Goal: Task Accomplishment & Management: Manage account settings

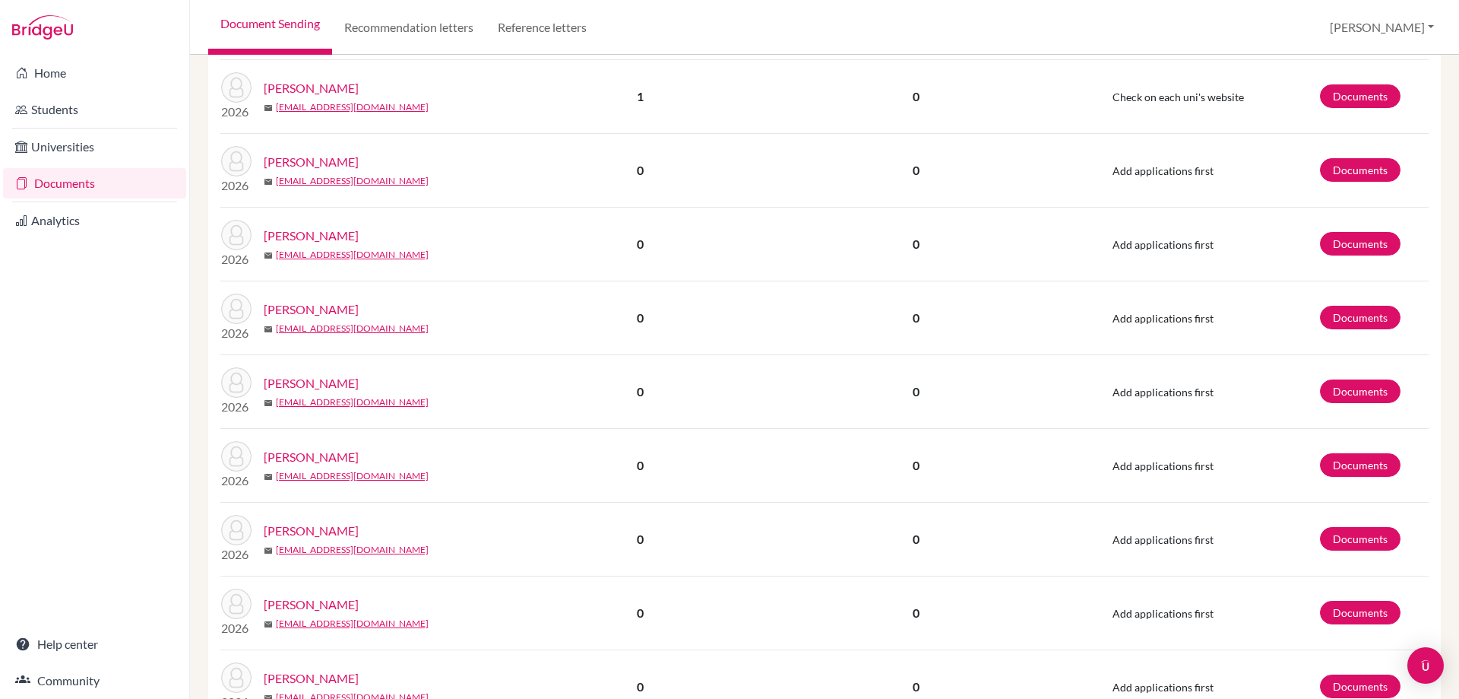
scroll to position [83, 0]
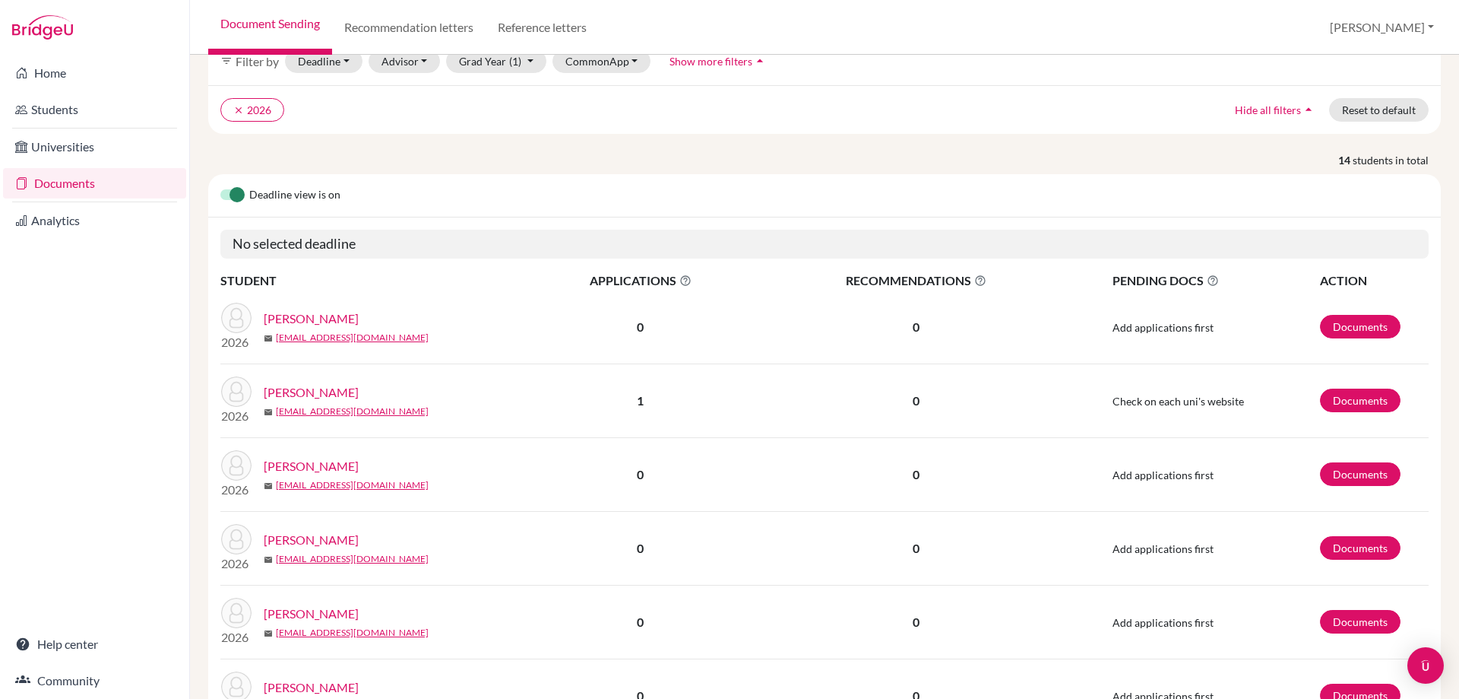
click at [336, 318] on link "[PERSON_NAME]" at bounding box center [311, 318] width 95 height 18
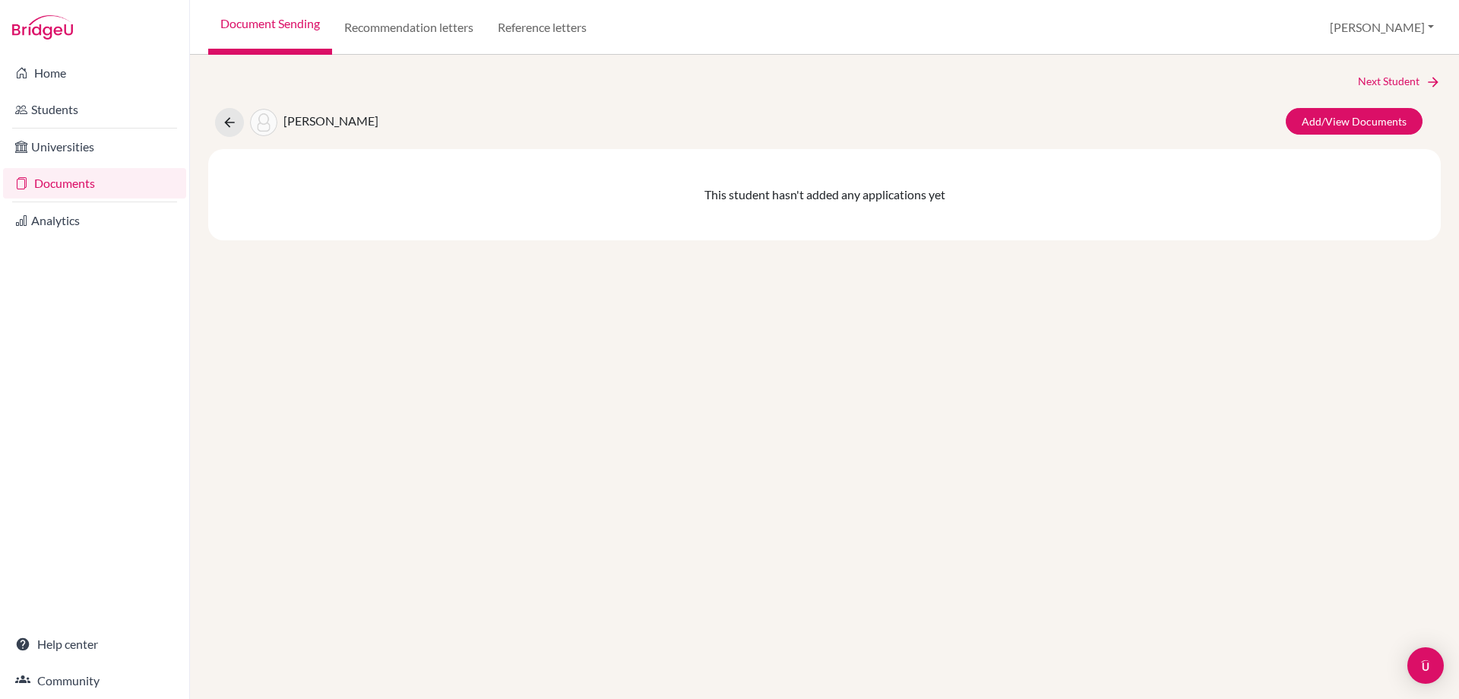
click at [322, 117] on span "[PERSON_NAME]" at bounding box center [331, 120] width 95 height 14
click at [231, 124] on icon at bounding box center [229, 122] width 15 height 15
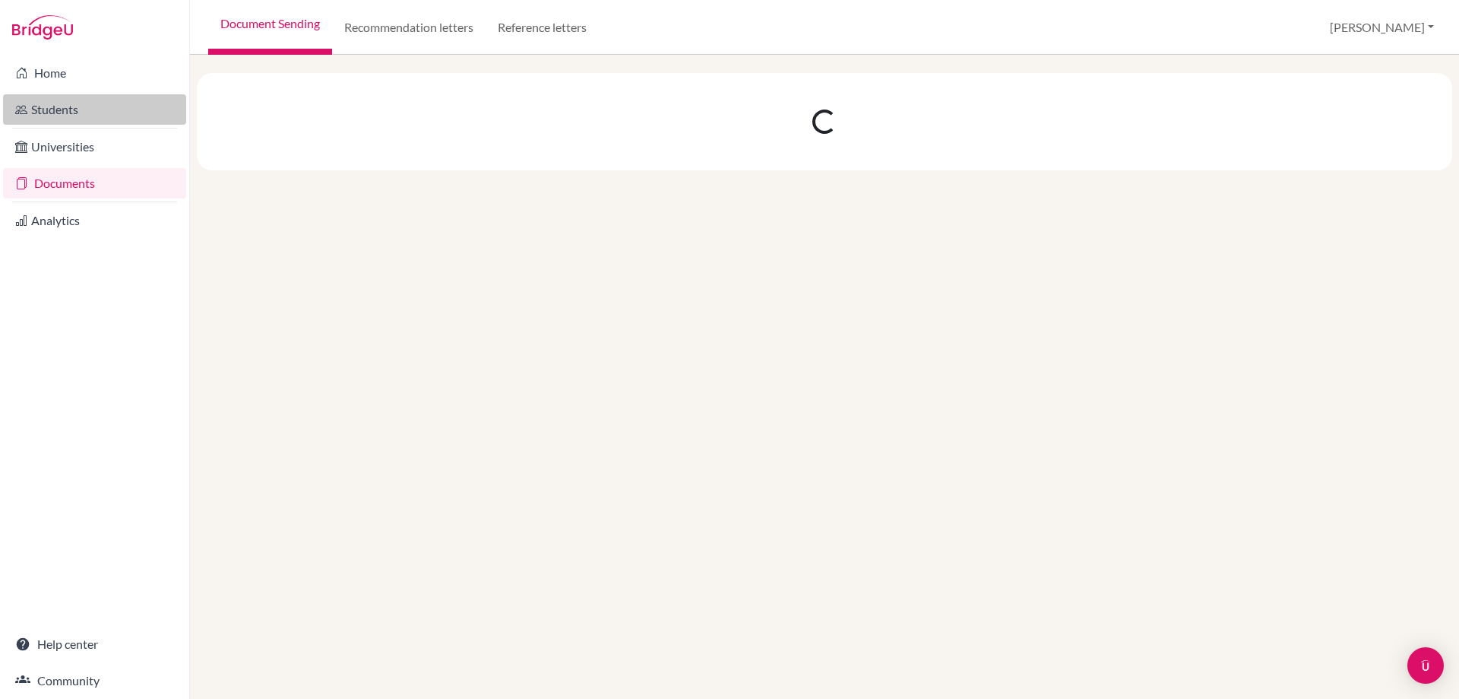
click at [40, 115] on link "Students" at bounding box center [94, 109] width 183 height 30
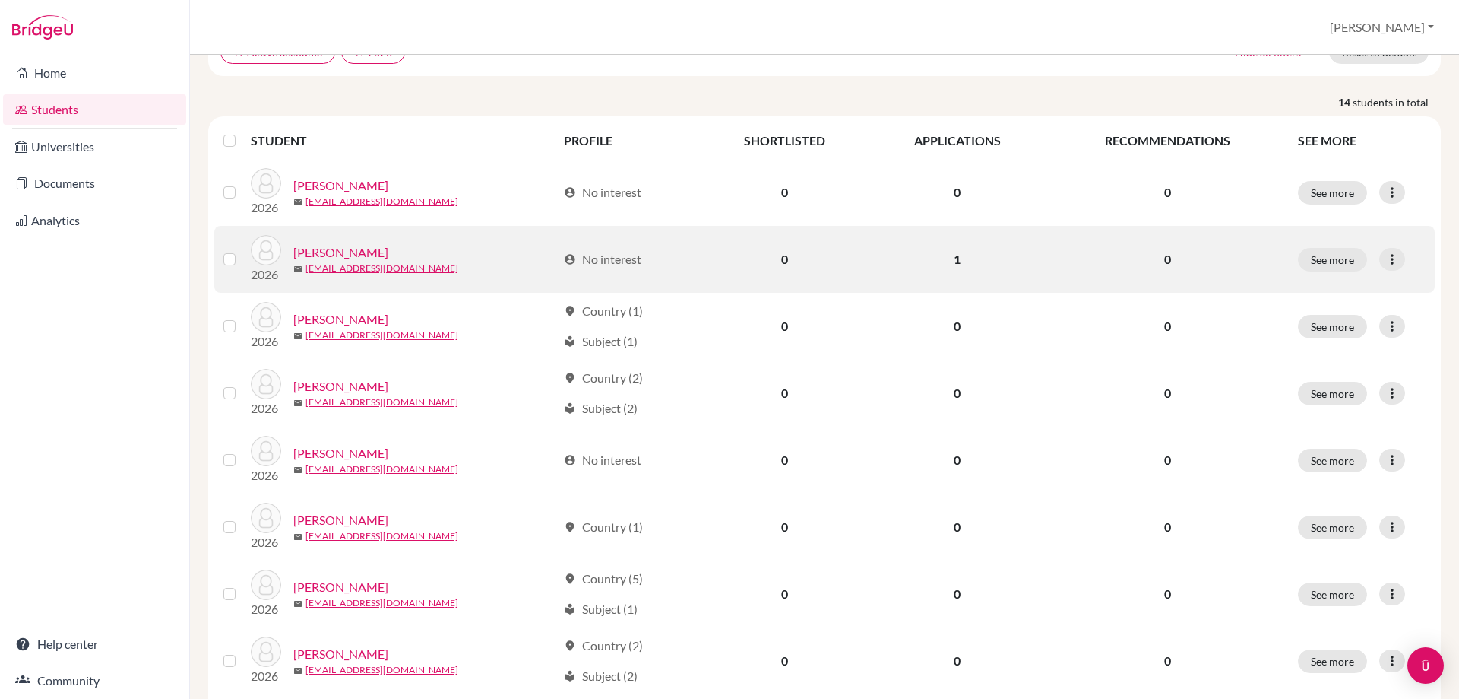
scroll to position [124, 0]
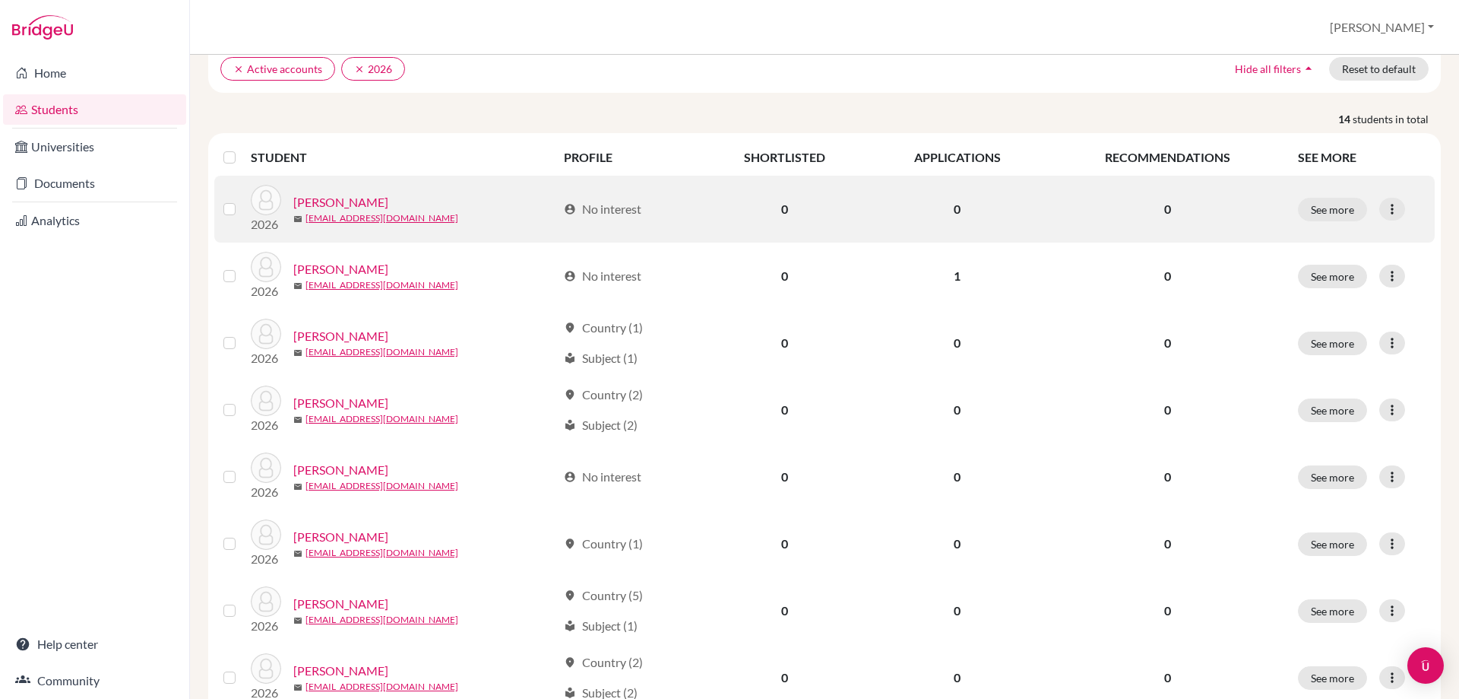
click at [358, 204] on link "[PERSON_NAME]" at bounding box center [340, 202] width 95 height 18
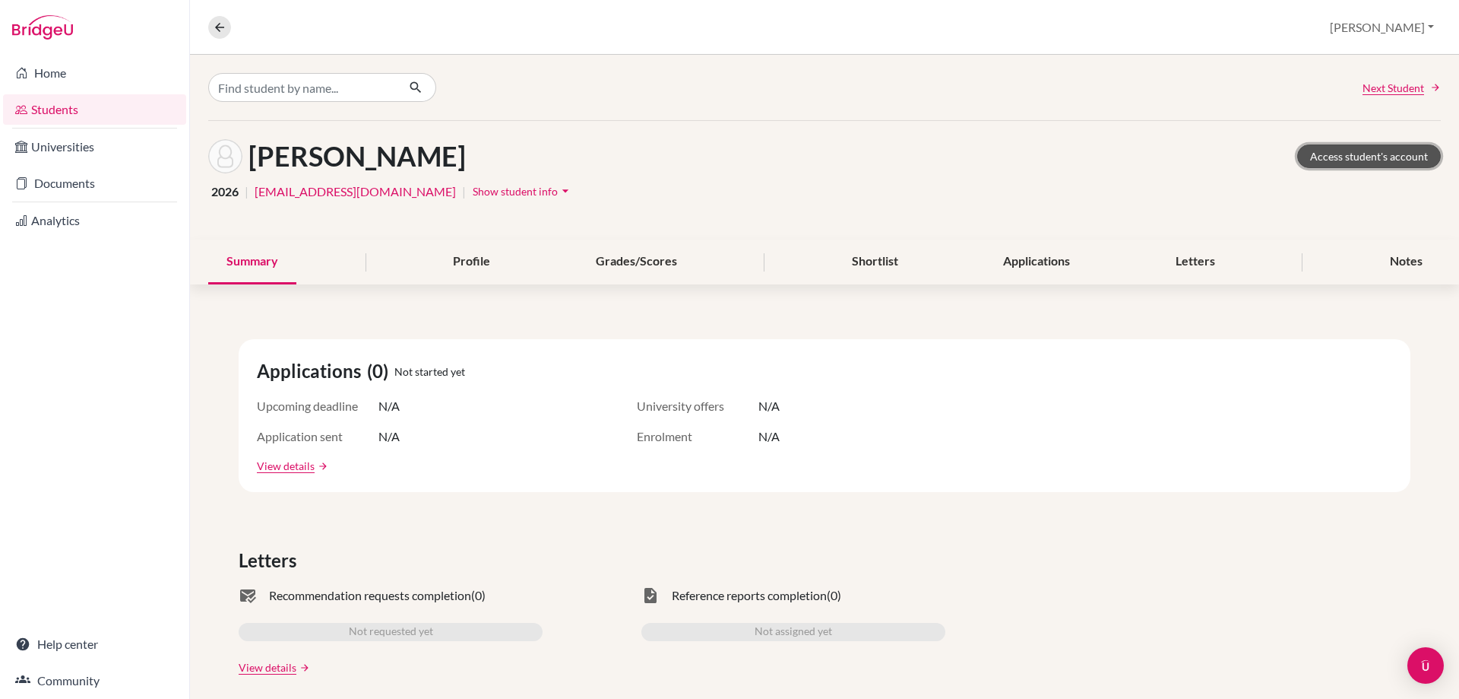
click at [1373, 154] on link "Access student's account" at bounding box center [1369, 156] width 144 height 24
click at [218, 30] on icon at bounding box center [220, 28] width 14 height 14
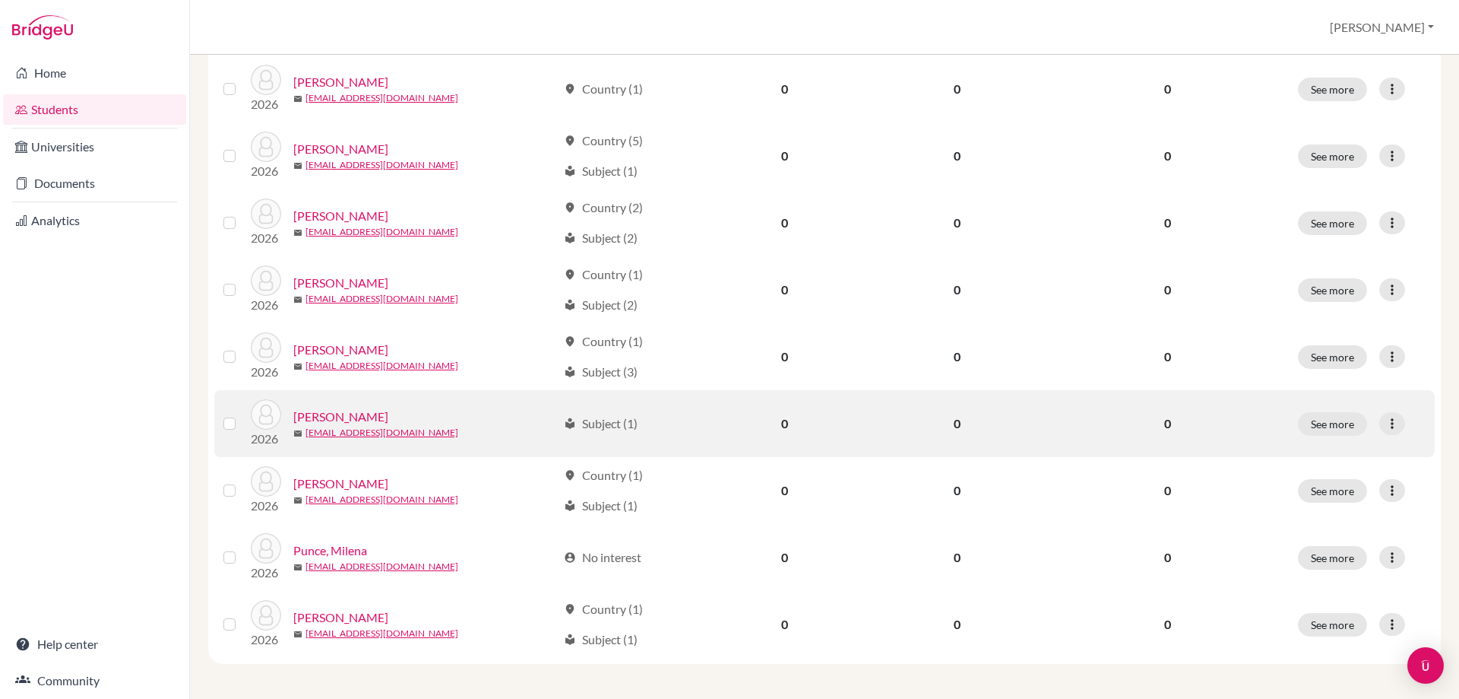
scroll to position [580, 0]
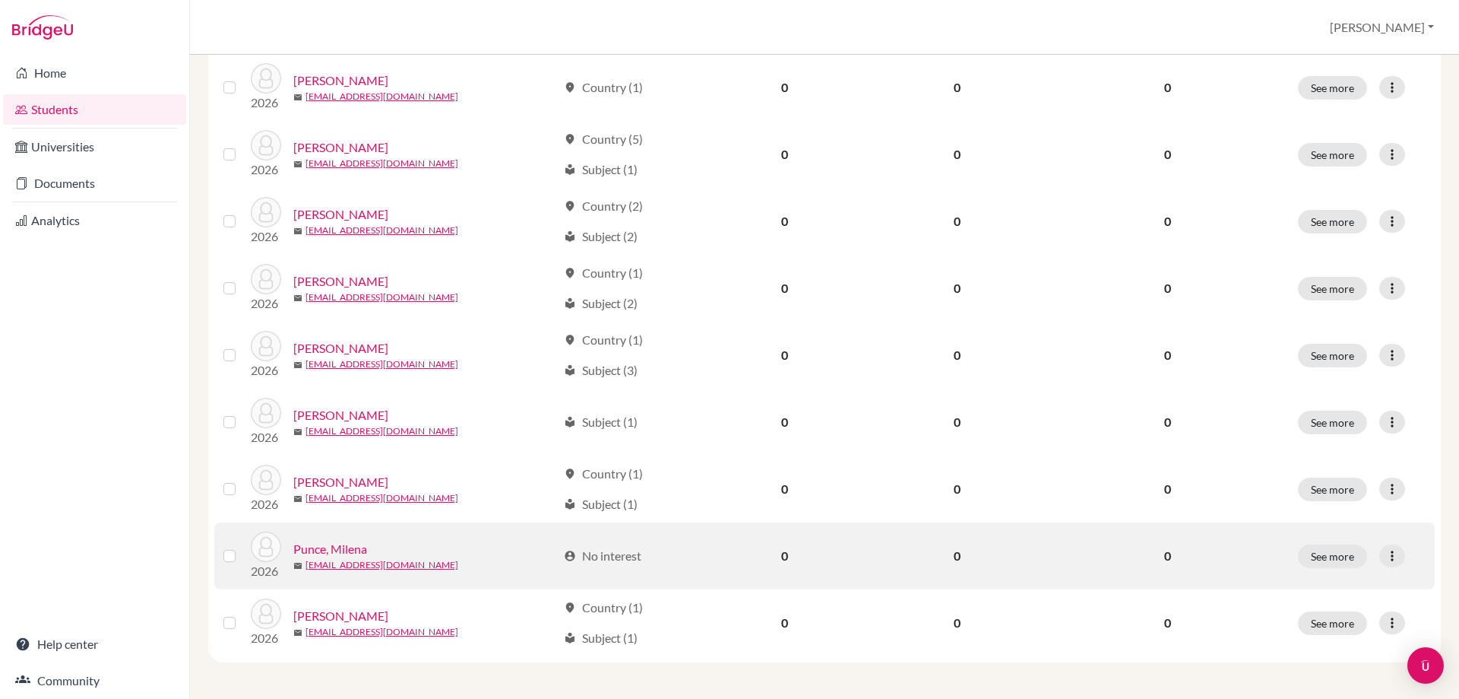
click at [357, 544] on link "Punce, Milena" at bounding box center [330, 549] width 74 height 18
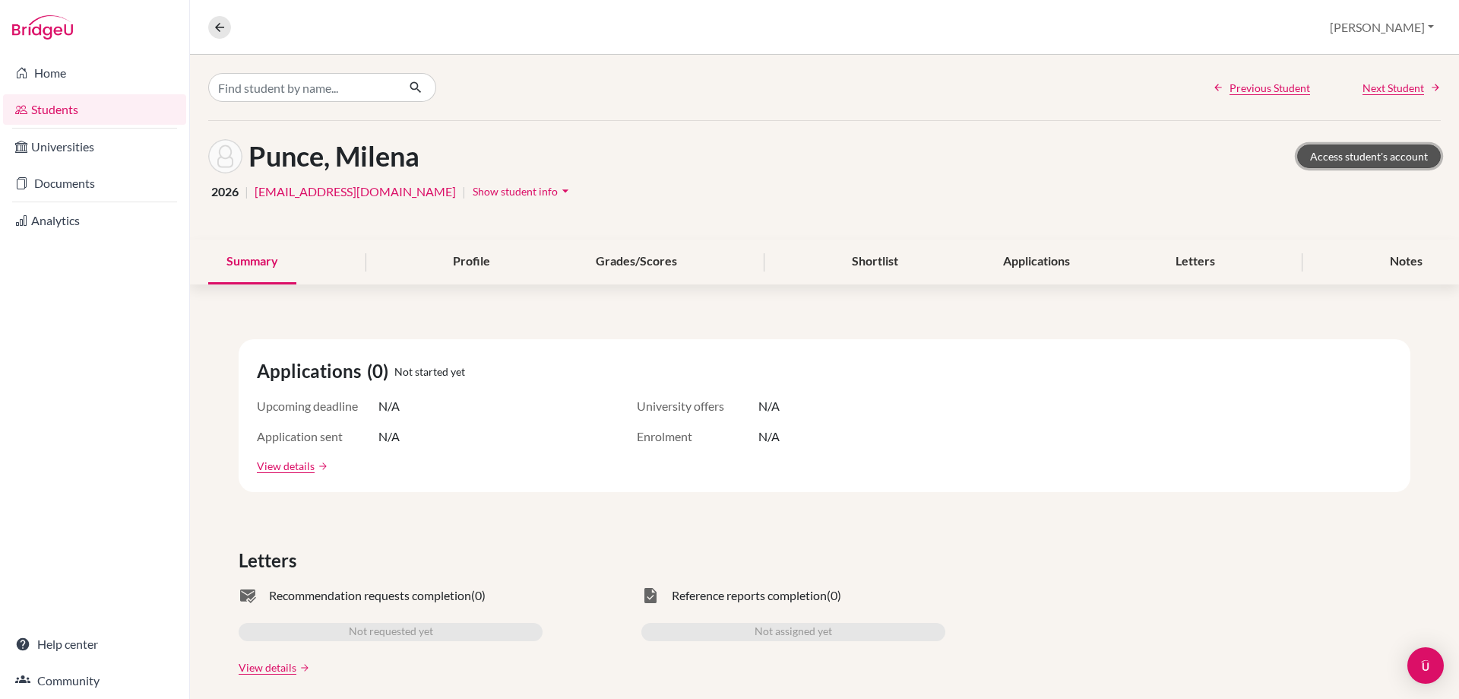
click at [1356, 150] on link "Access student's account" at bounding box center [1369, 156] width 144 height 24
click at [225, 41] on div "Overview Student details [PERSON_NAME] Profile School Settings Log out" at bounding box center [824, 27] width 1269 height 55
click at [225, 33] on icon at bounding box center [220, 28] width 14 height 14
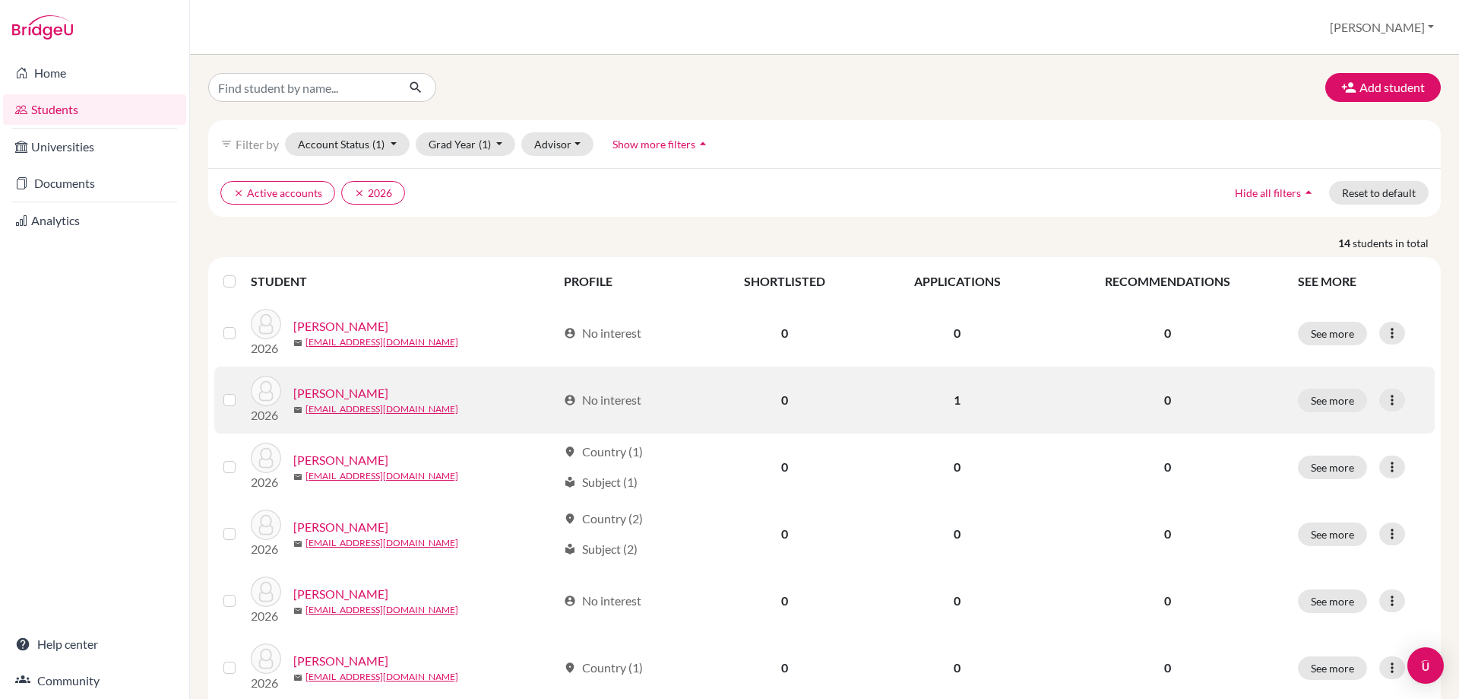
click at [356, 391] on link "[PERSON_NAME]" at bounding box center [340, 393] width 95 height 18
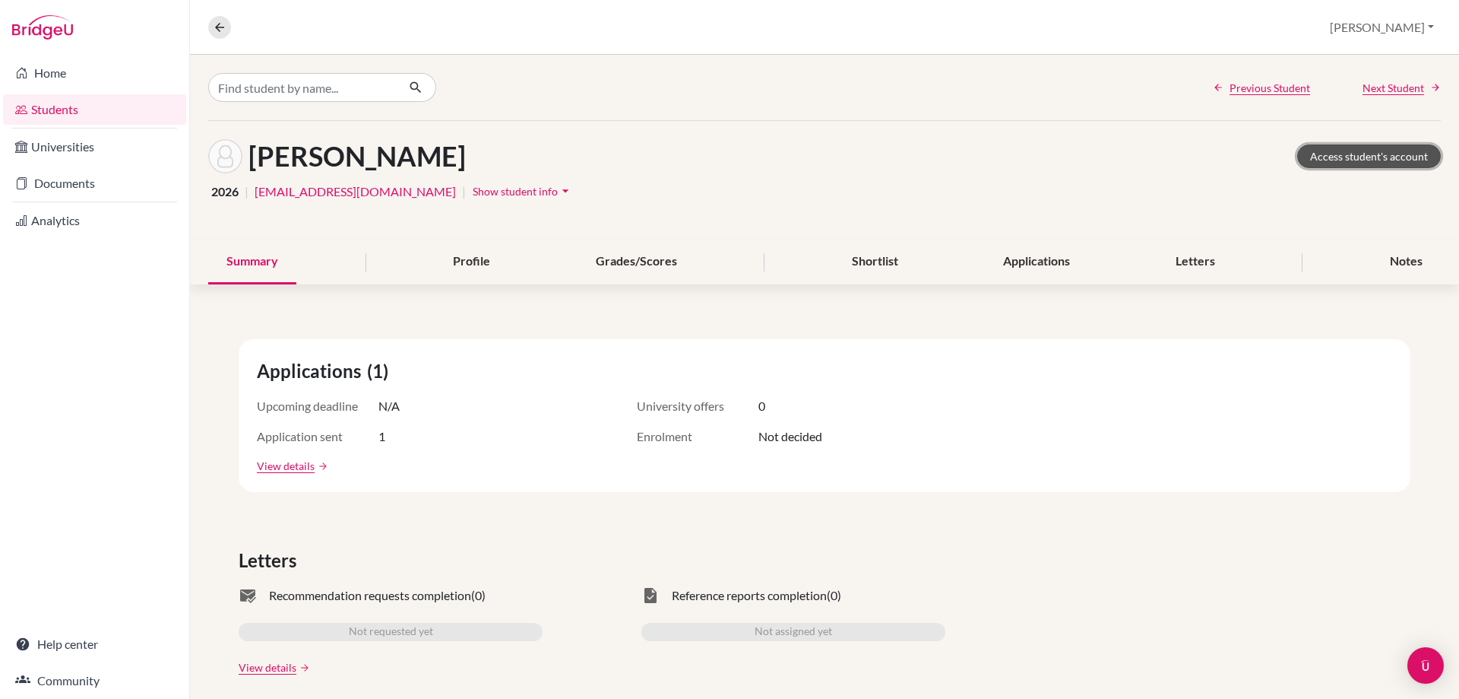
click at [1335, 153] on link "Access student's account" at bounding box center [1369, 156] width 144 height 24
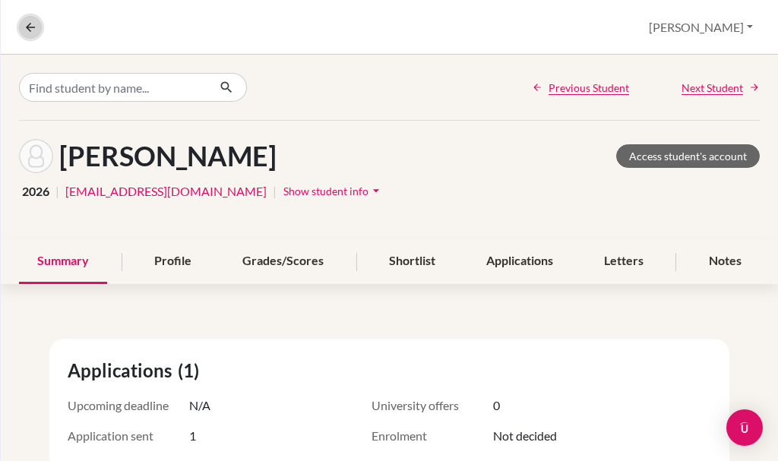
click at [24, 27] on icon at bounding box center [31, 28] width 14 height 14
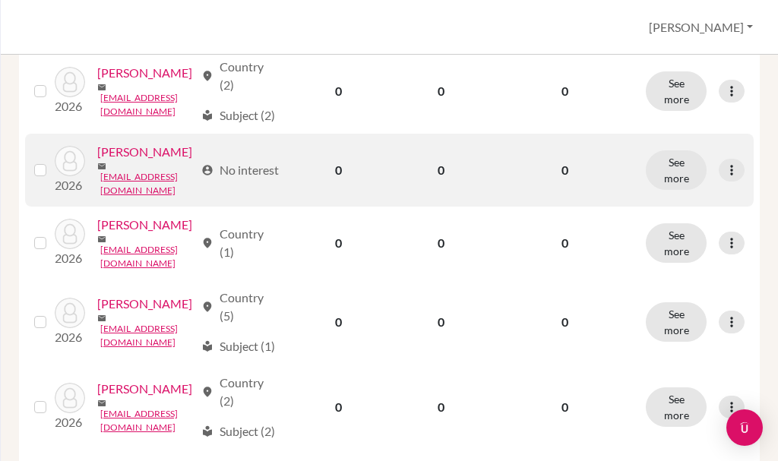
scroll to position [532, 0]
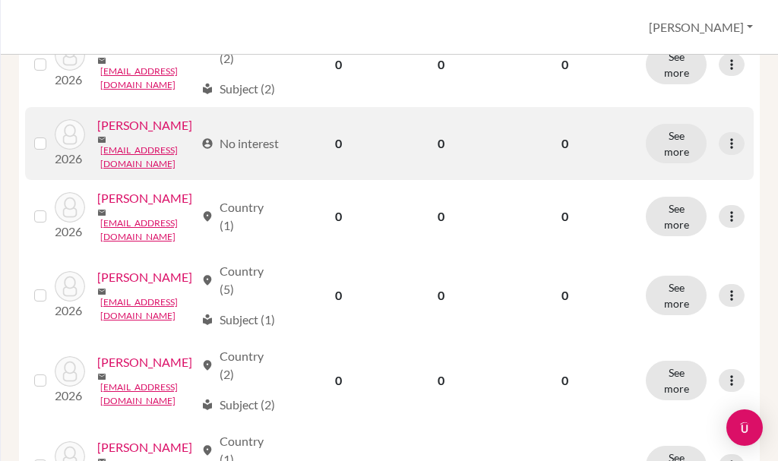
click at [114, 135] on link "Dieguez, Alejandra" at bounding box center [144, 125] width 95 height 18
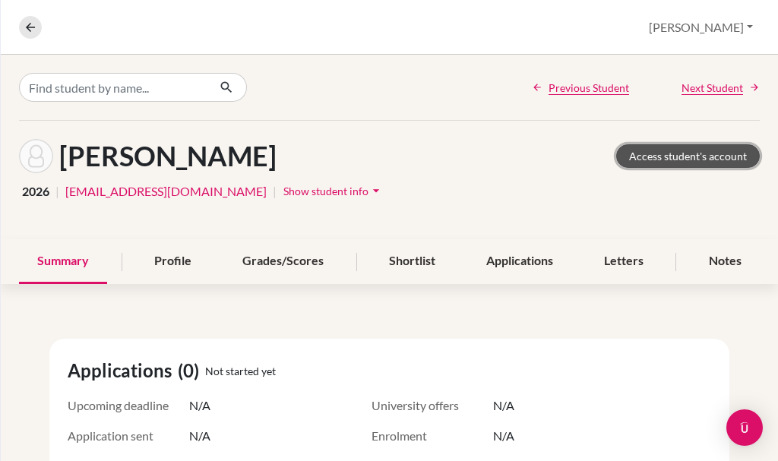
click at [681, 155] on link "Access student's account" at bounding box center [688, 156] width 144 height 24
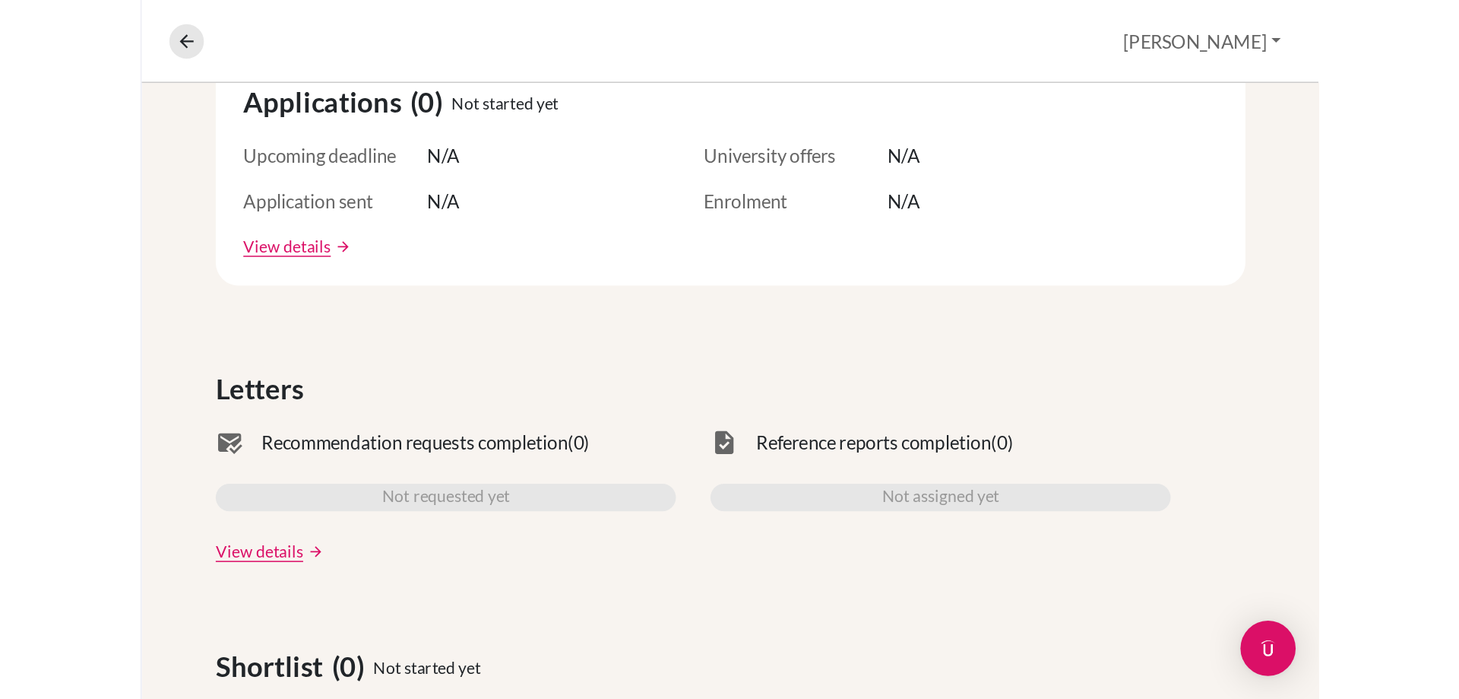
scroll to position [304, 0]
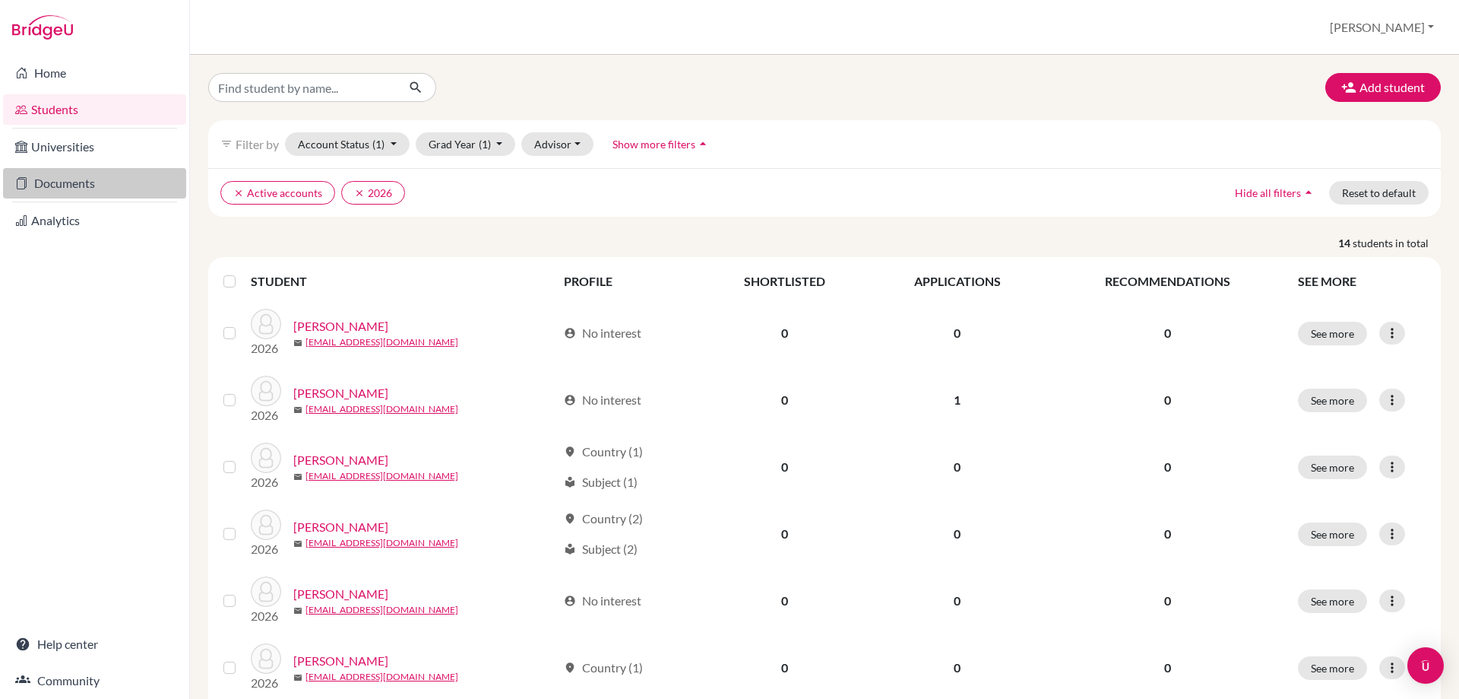
click at [83, 185] on link "Documents" at bounding box center [94, 183] width 183 height 30
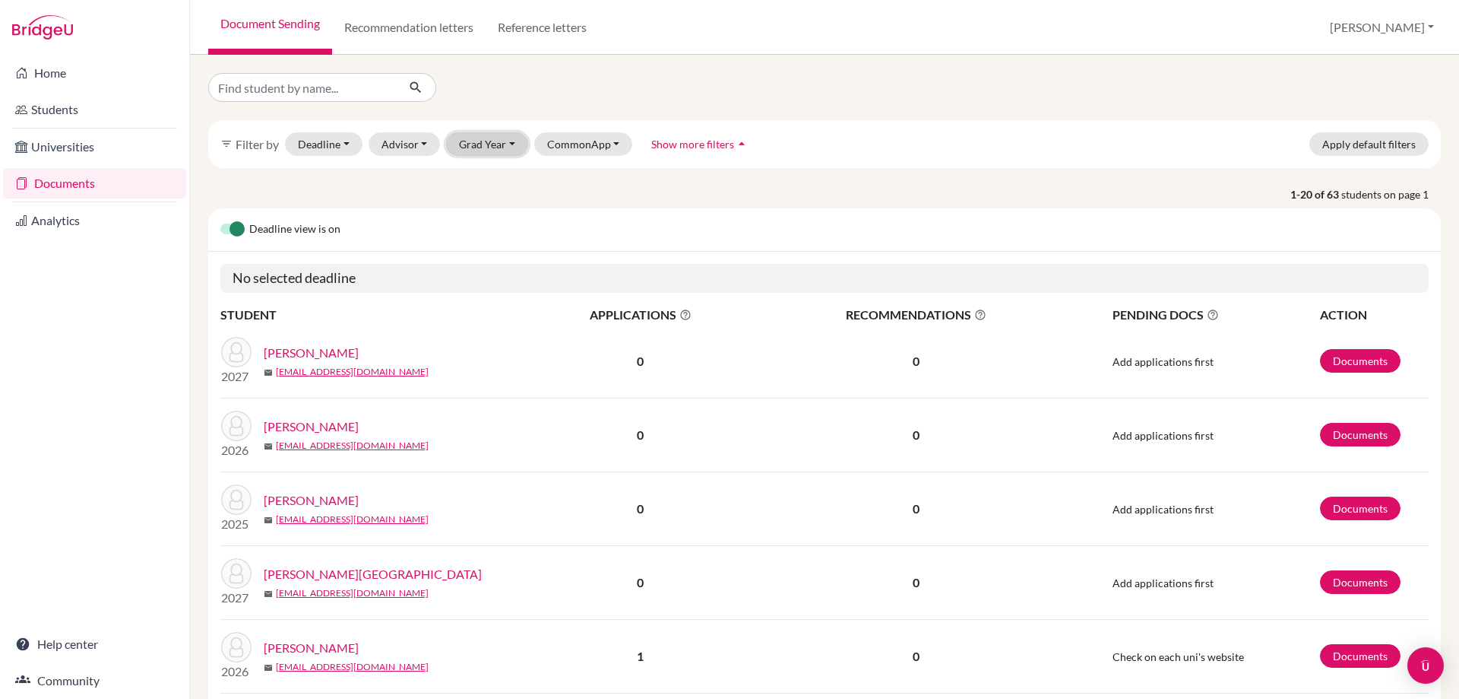
click at [464, 147] on button "Grad Year" at bounding box center [487, 144] width 82 height 24
click at [480, 232] on span "2026" at bounding box center [478, 225] width 27 height 18
click at [480, 232] on div "filter_list Filter by Deadline - Select a date range Or double click for a sing…" at bounding box center [824, 377] width 1269 height 644
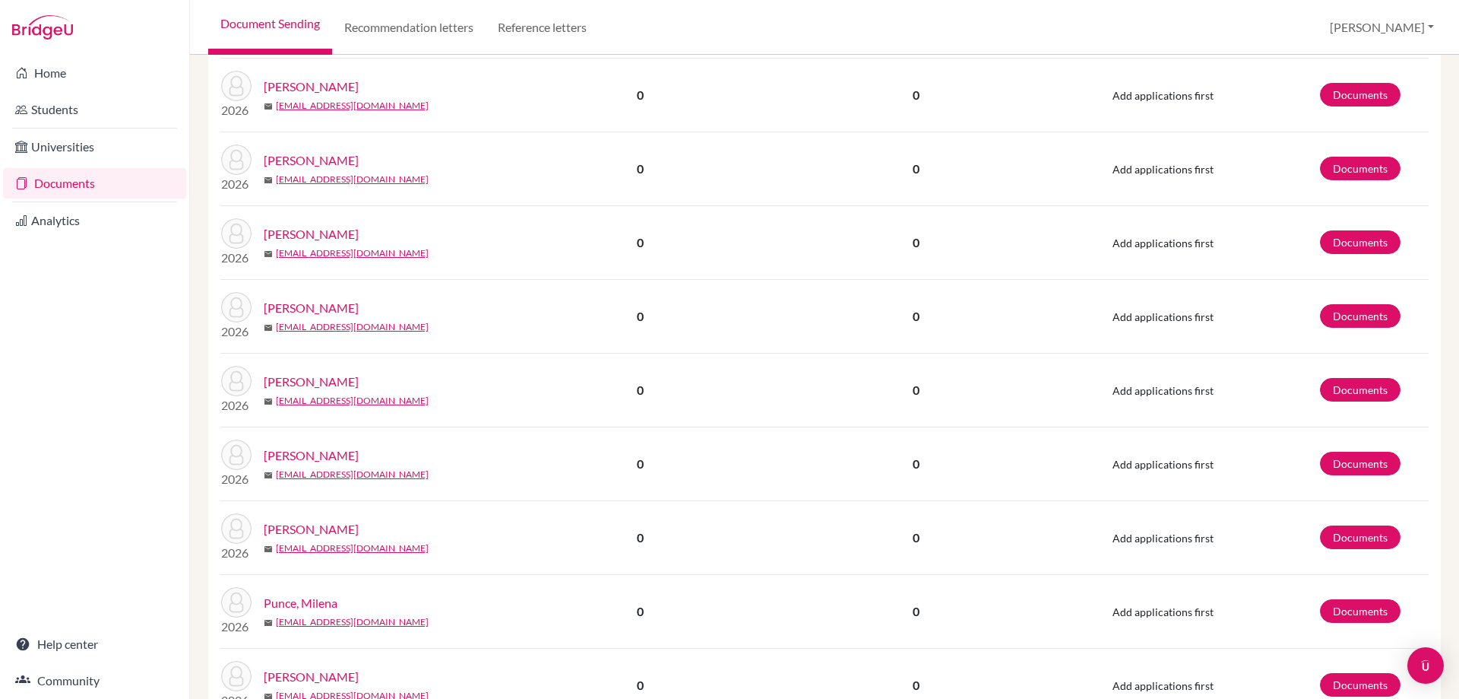
scroll to position [684, 0]
click at [299, 384] on link "[PERSON_NAME]" at bounding box center [311, 381] width 95 height 18
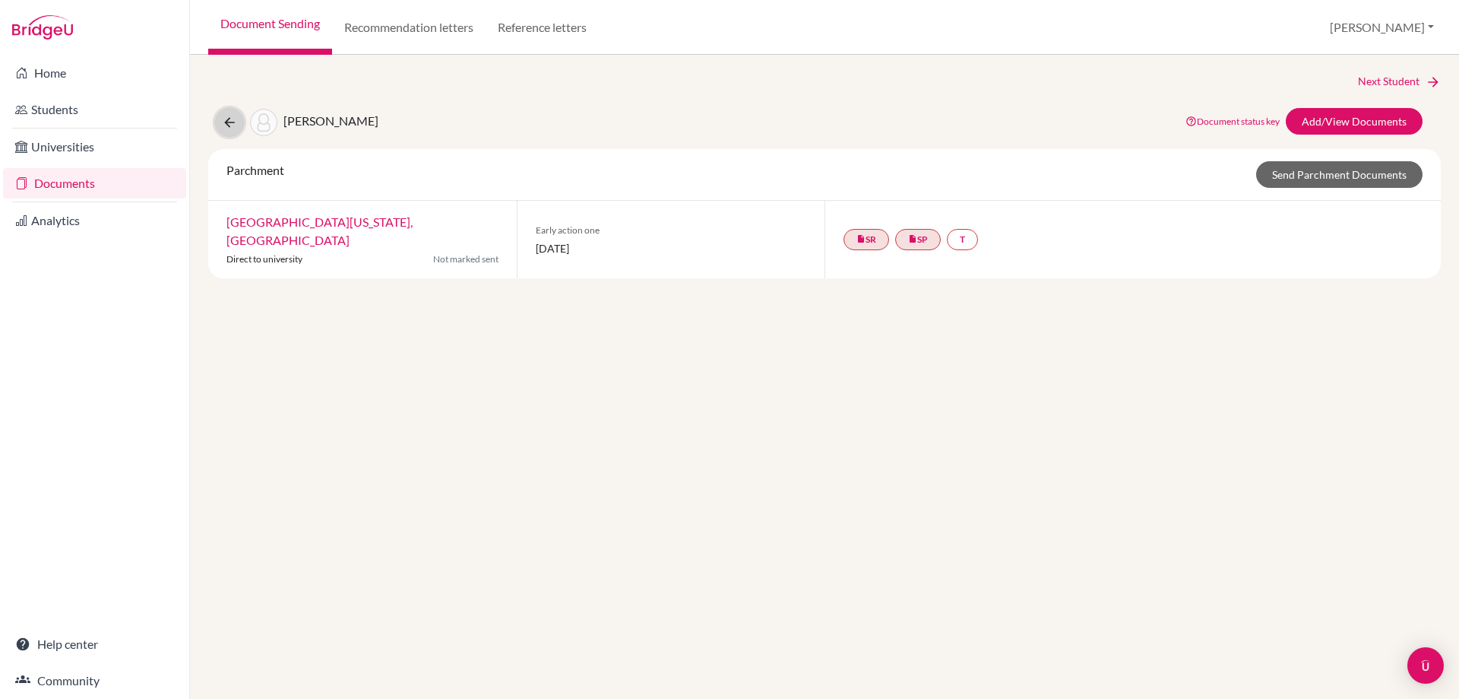
click at [224, 125] on icon at bounding box center [229, 122] width 15 height 15
